Goal: Transaction & Acquisition: Subscribe to service/newsletter

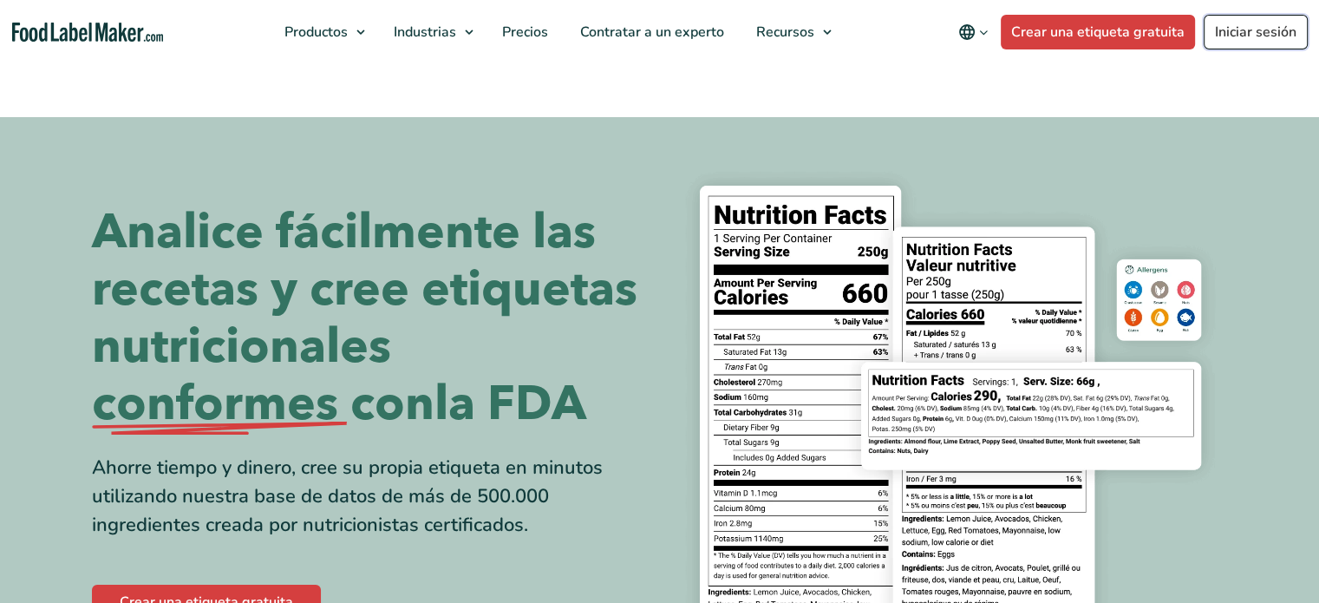
click at [1224, 30] on link "Iniciar sesión" at bounding box center [1256, 32] width 104 height 35
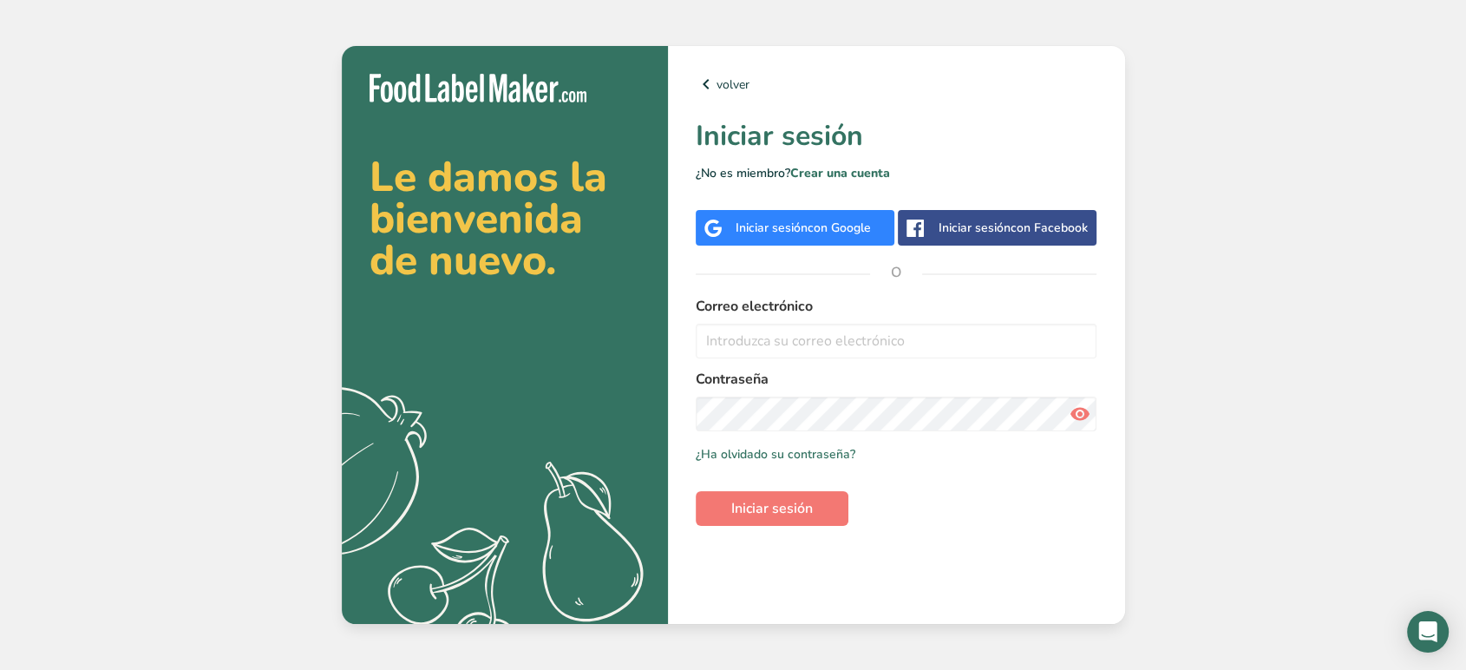
click at [826, 227] on span "con Google" at bounding box center [839, 227] width 63 height 16
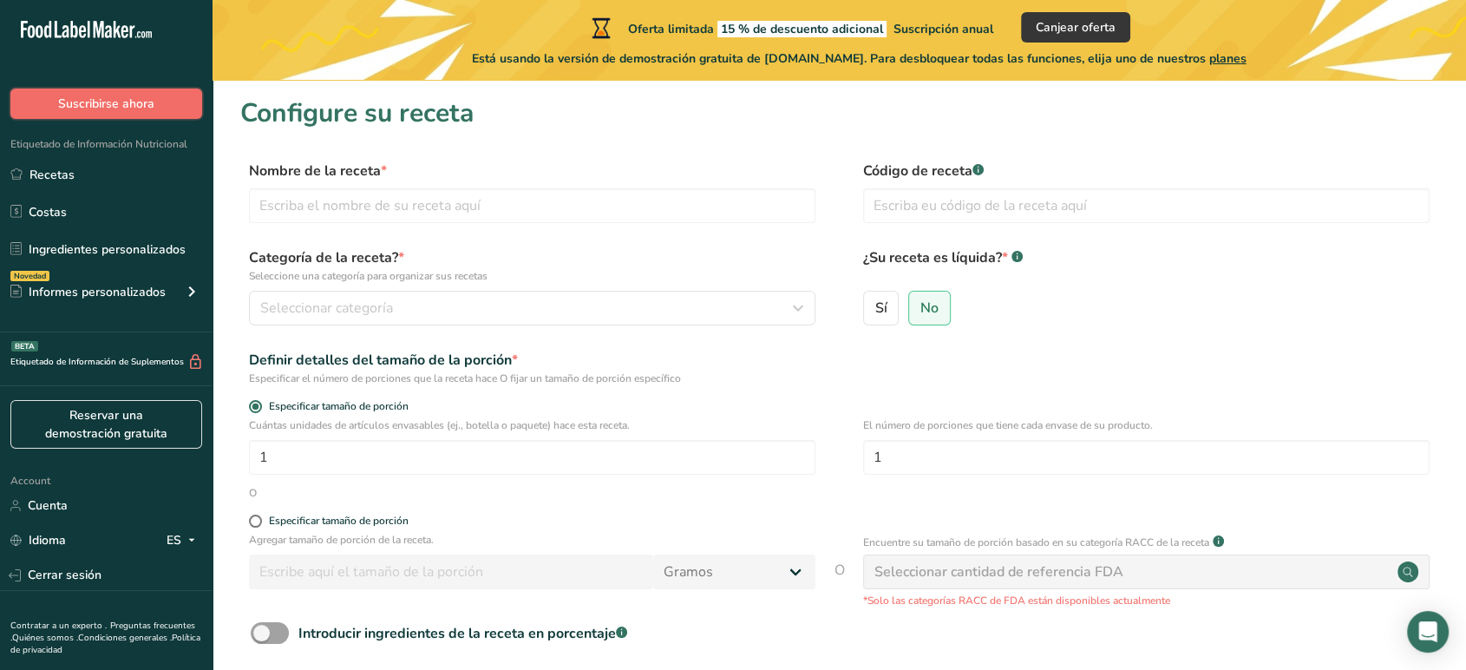
click at [104, 97] on span "Suscribirse ahora" at bounding box center [106, 104] width 96 height 18
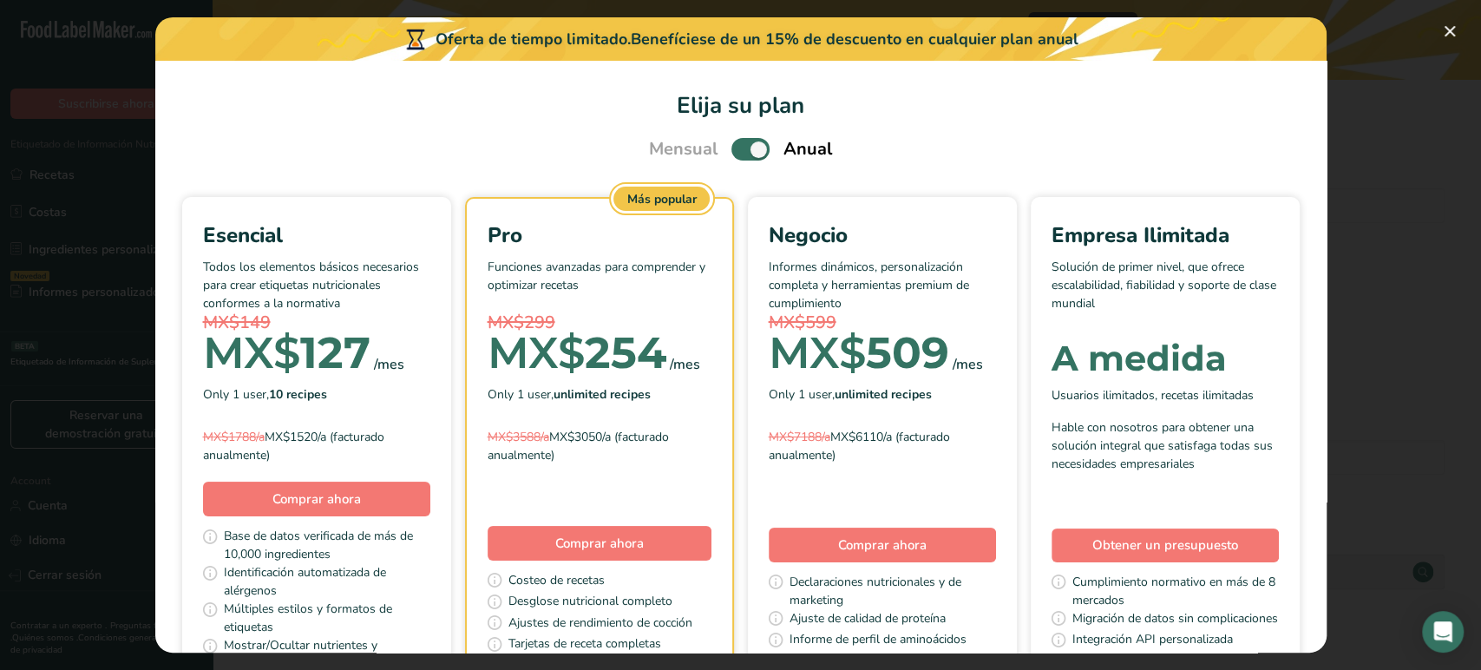
click at [732, 150] on span "Pick Your Pricing Plan Modal" at bounding box center [750, 149] width 38 height 22
click at [732, 150] on input "Pick Your Pricing Plan Modal" at bounding box center [736, 149] width 11 height 11
checkbox input "false"
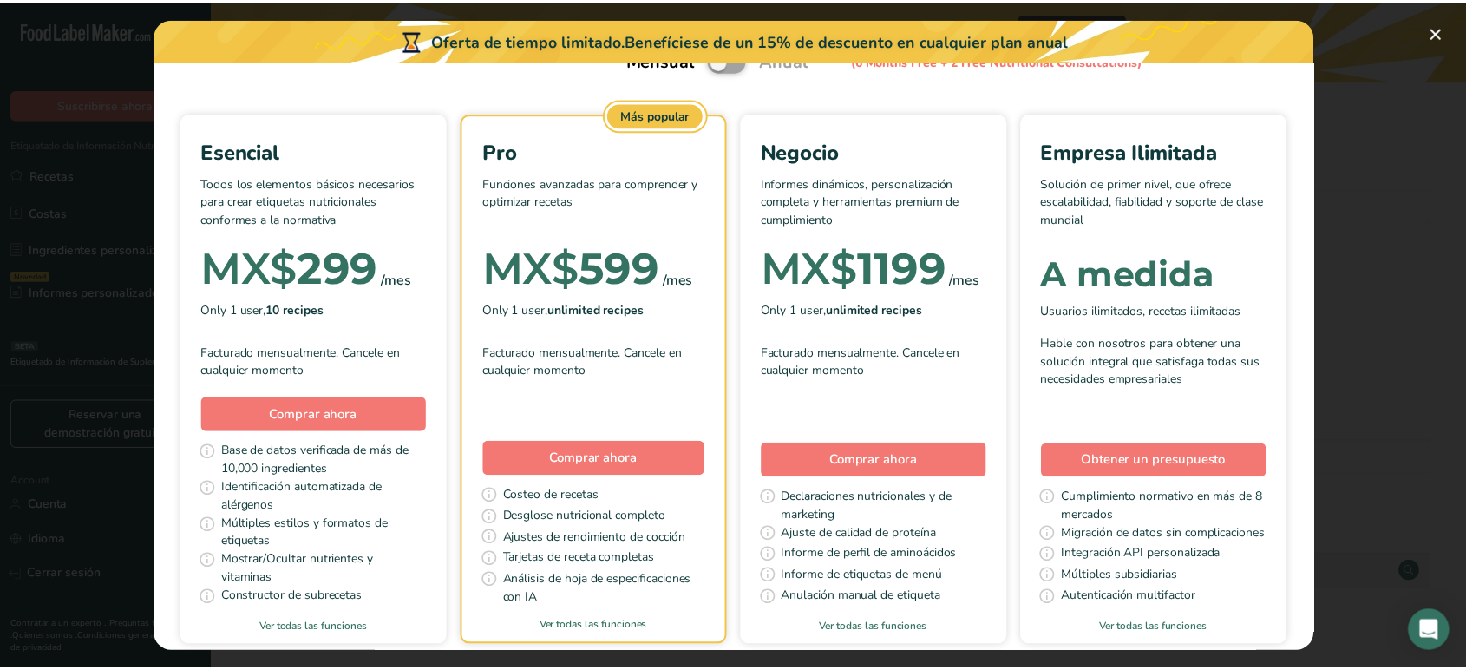
scroll to position [96, 0]
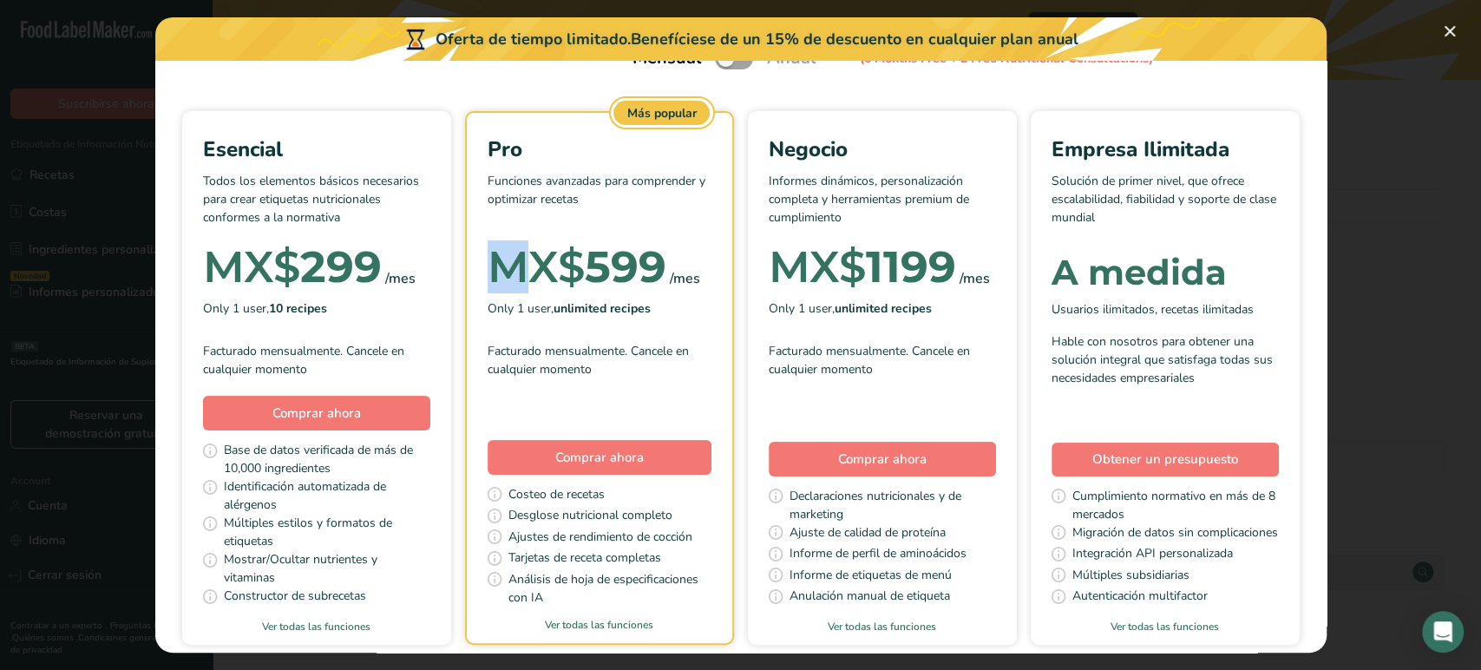
drag, startPoint x: 634, startPoint y: 272, endPoint x: 759, endPoint y: 260, distance: 125.4
click at [660, 270] on div "Pro Funciones avanzadas para comprender y optimizar recetas MX$ 599 /mes Only 1…" at bounding box center [599, 360] width 265 height 494
drag, startPoint x: 759, startPoint y: 260, endPoint x: 817, endPoint y: 259, distance: 58.1
click at [711, 259] on div "MX$ 599 /mes" at bounding box center [600, 267] width 224 height 35
click at [700, 272] on div "/mes" at bounding box center [685, 278] width 30 height 21
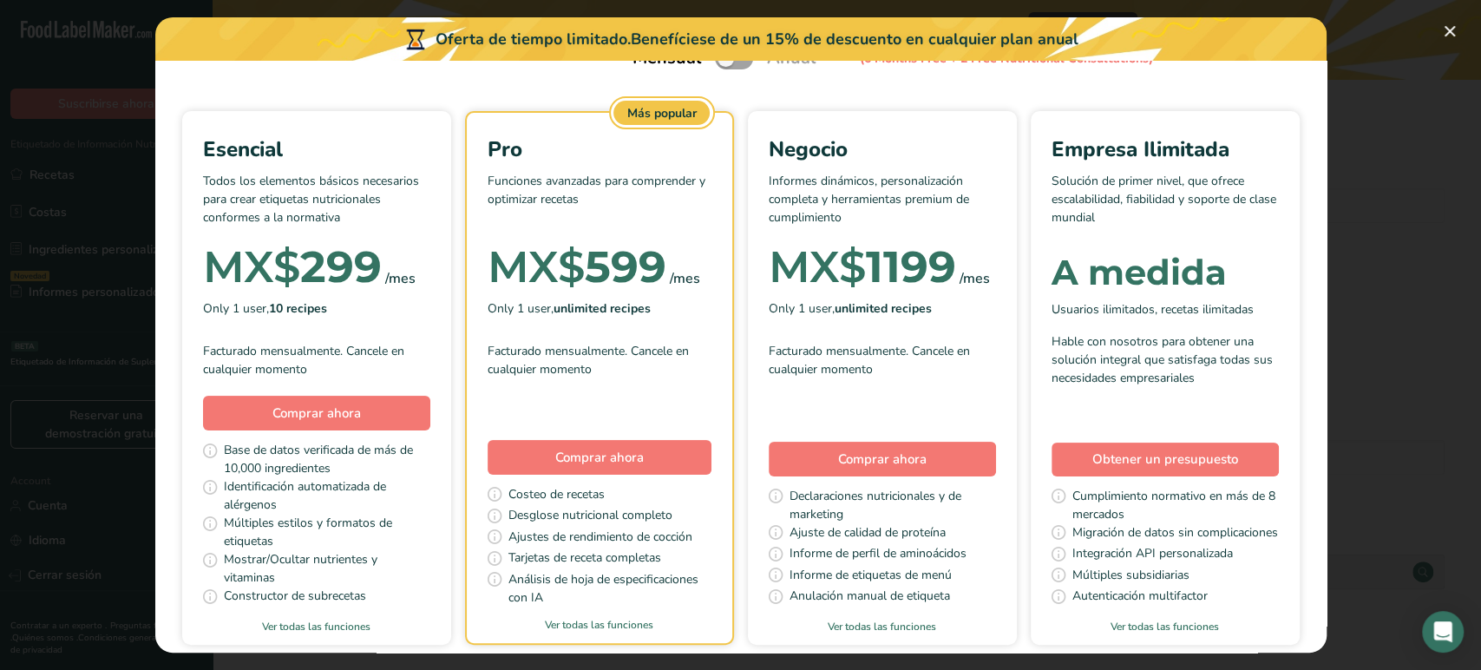
click at [1465, 29] on div "Pick Your Pricing Plan Modal" at bounding box center [740, 335] width 1481 height 670
